Goal: Information Seeking & Learning: Learn about a topic

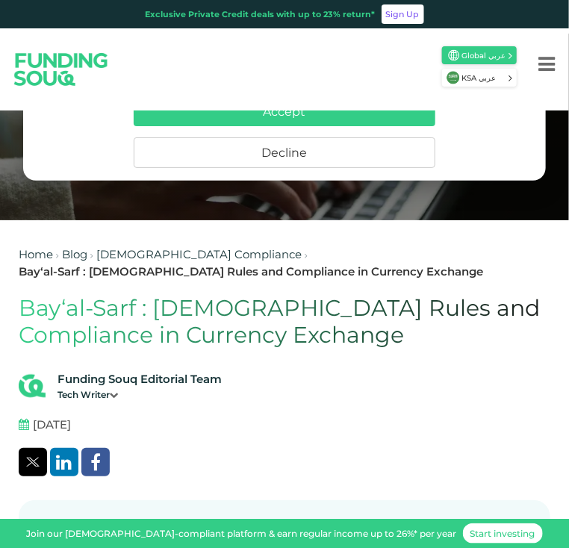
scroll to position [86, 0]
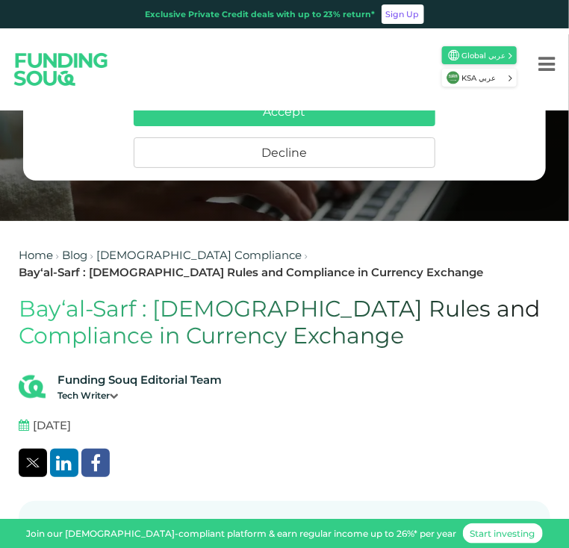
drag, startPoint x: 34, startPoint y: 426, endPoint x: 110, endPoint y: 424, distance: 76.1
click at [110, 424] on div "[DATE]" at bounding box center [284, 429] width 531 height 25
copy span "[DATE]"
click at [116, 395] on icon at bounding box center [114, 395] width 9 height 9
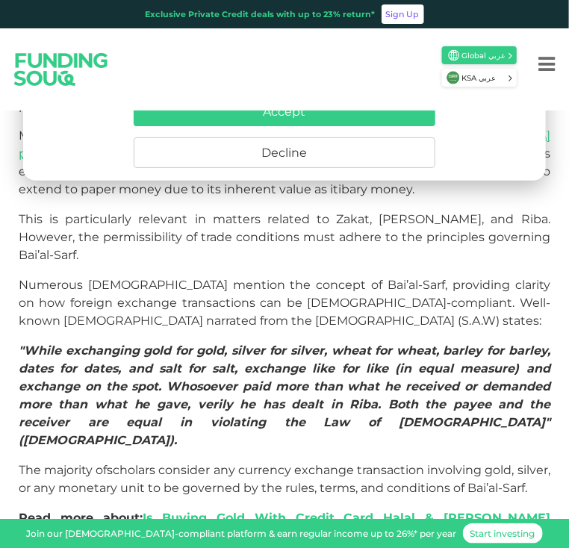
scroll to position [694, 0]
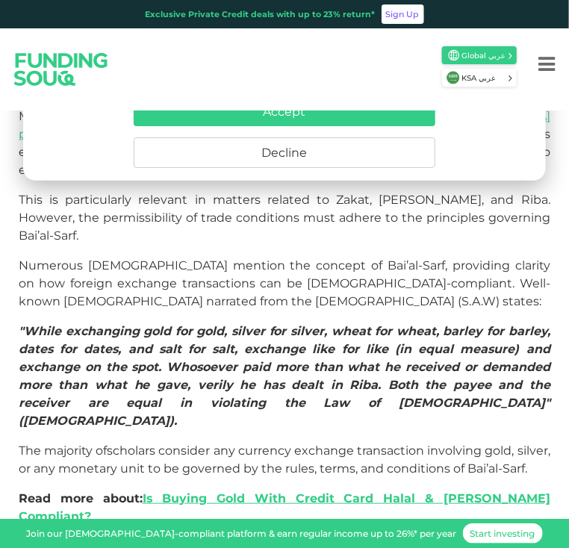
click at [234, 154] on button "Decline" at bounding box center [284, 152] width 301 height 31
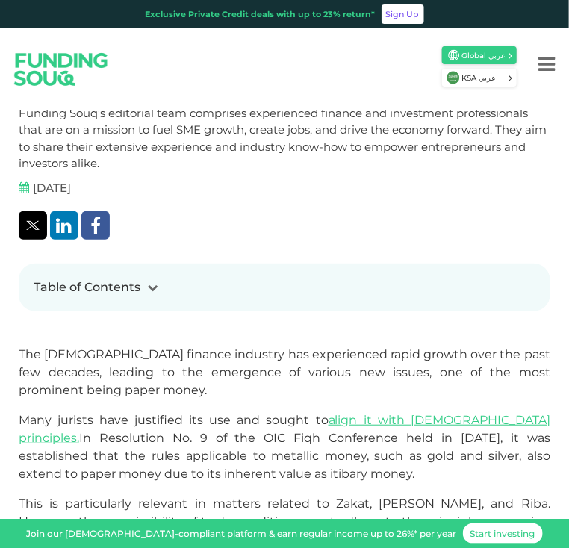
scroll to position [0, 0]
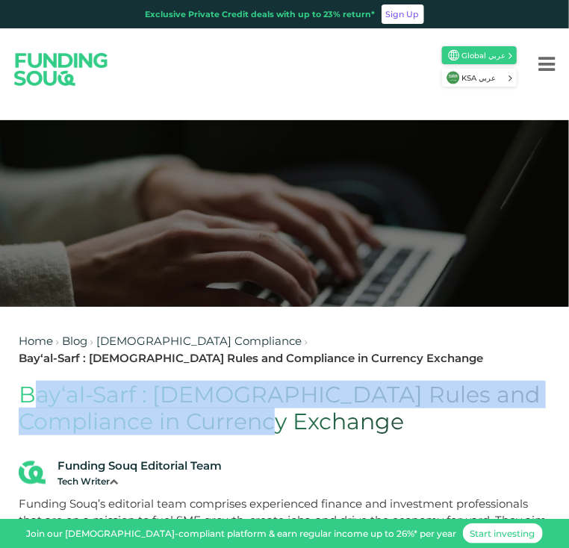
drag, startPoint x: 238, startPoint y: 422, endPoint x: 22, endPoint y: 395, distance: 218.0
click at [22, 395] on h1 "Bay‘al-Sarf : [DEMOGRAPHIC_DATA] Rules and Compliance in Currency Exchange" at bounding box center [284, 408] width 531 height 54
copy h1 "Bay‘al-Sarf : [DEMOGRAPHIC_DATA] Rules and Compliance in Currency Exchange"
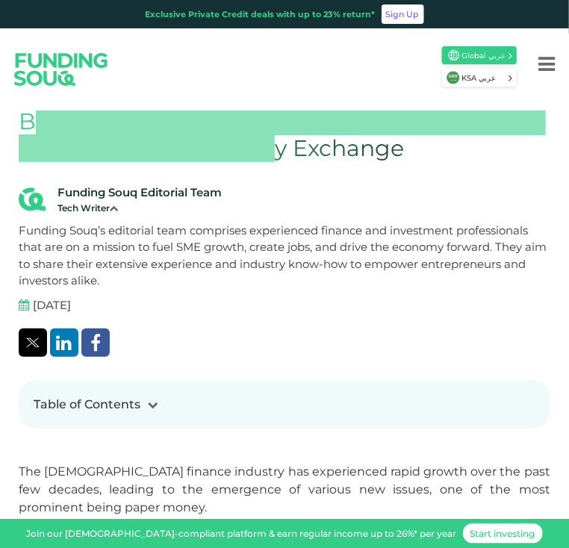
scroll to position [274, 0]
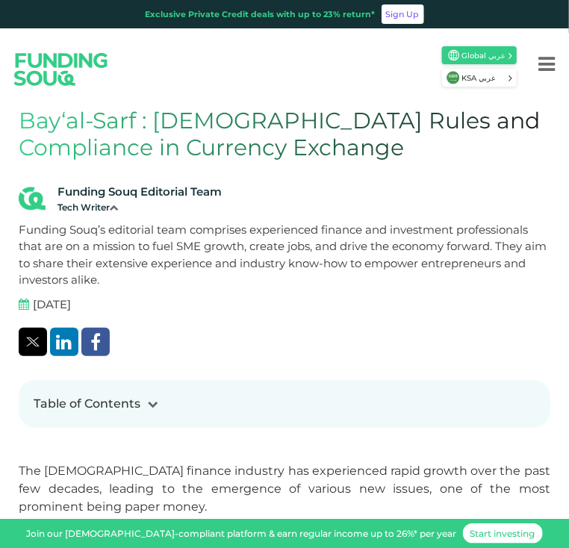
click at [202, 321] on div "Funding Souq Editorial Team Tech Writer [DATE]" at bounding box center [284, 270] width 531 height 172
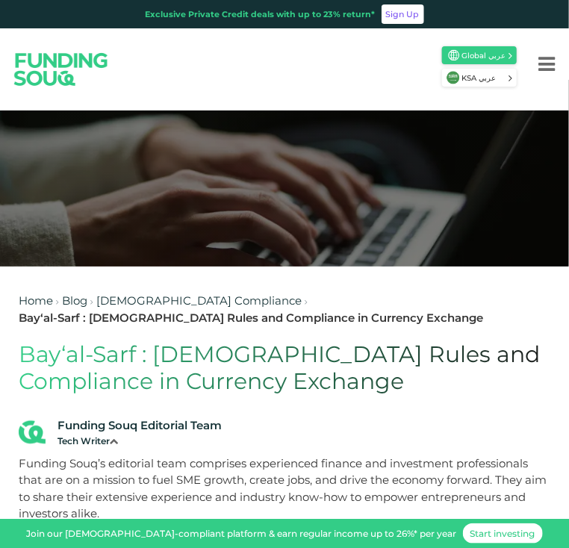
scroll to position [0, 0]
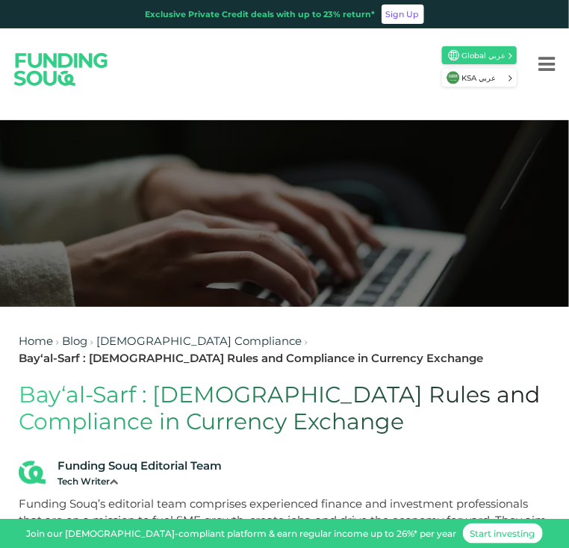
click at [90, 301] on div at bounding box center [284, 213] width 569 height 187
click at [59, 255] on div at bounding box center [284, 213] width 569 height 187
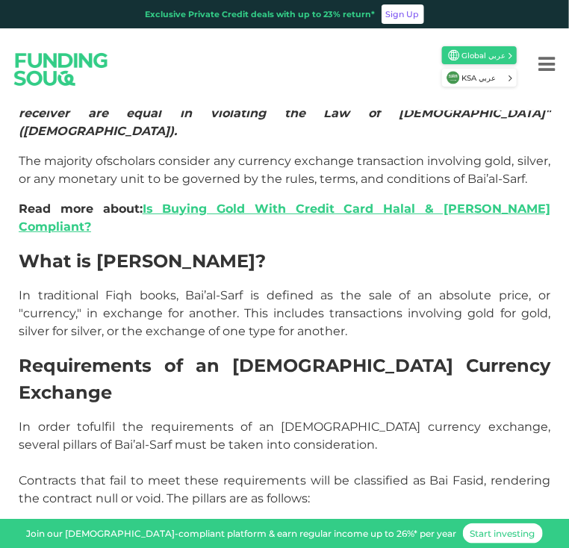
scroll to position [985, 0]
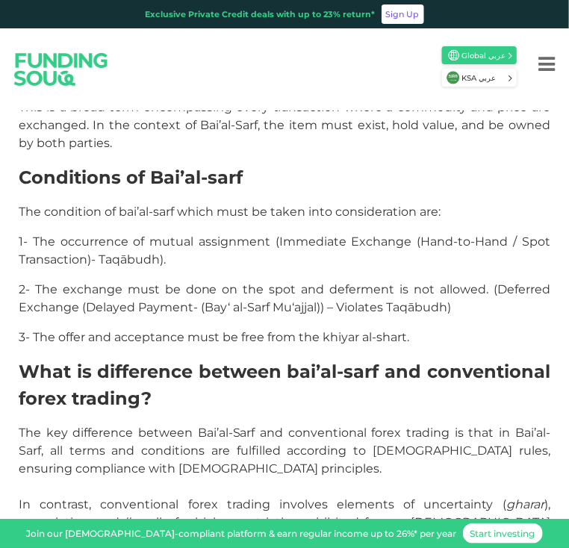
scroll to position [1464, 0]
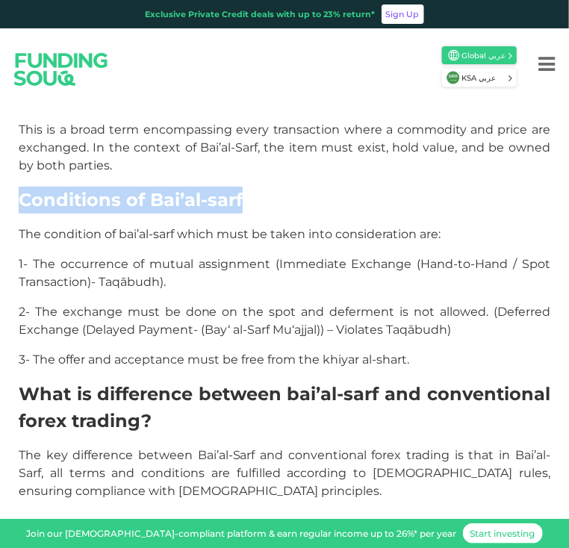
drag, startPoint x: 248, startPoint y: 139, endPoint x: 17, endPoint y: 142, distance: 231.3
copy span "Conditions of Bai’al-sarf"
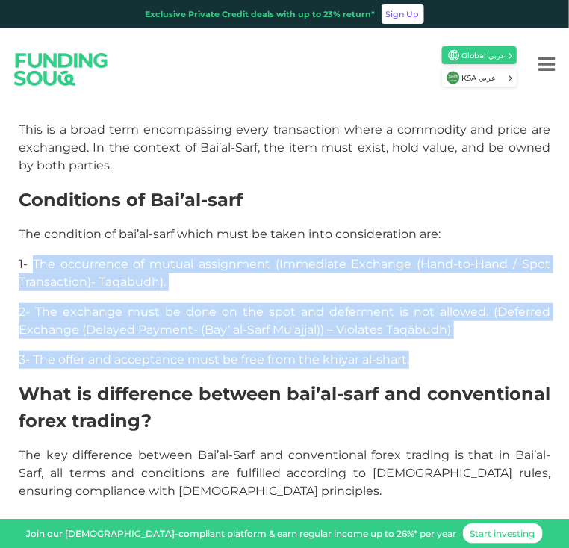
drag, startPoint x: 33, startPoint y: 199, endPoint x: 410, endPoint y: 296, distance: 389.8
click at [410, 296] on div "The [DEMOGRAPHIC_DATA] finance industry has experienced rapid growth over the p…" at bounding box center [284, 508] width 531 height 2607
copy div "The occurrence of mutual assignment (Immediate Exchange (Hand-to-Hand / Spot Tr…"
click at [278, 304] on span "2- The exchange must be done on the spot and deferment is not allowed. (Deferre…" at bounding box center [284, 320] width 531 height 32
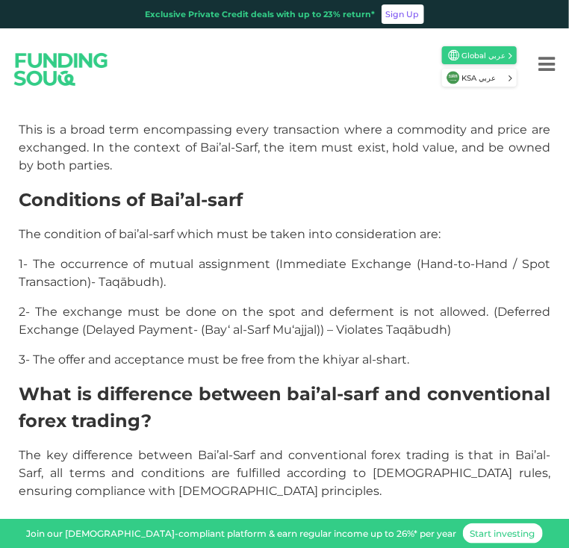
click at [152, 448] on p "The key difference between Bai’al-Sarf and conventional forex trading is that i…" at bounding box center [284, 508] width 531 height 125
drag, startPoint x: 419, startPoint y: 294, endPoint x: 322, endPoint y: 295, distance: 97.0
click at [322, 351] on p "3- The offer and acceptance must be free from the khiyar al-shart." at bounding box center [284, 360] width 531 height 18
copy span "khiyar al-shart."
